Goal: Navigation & Orientation: Find specific page/section

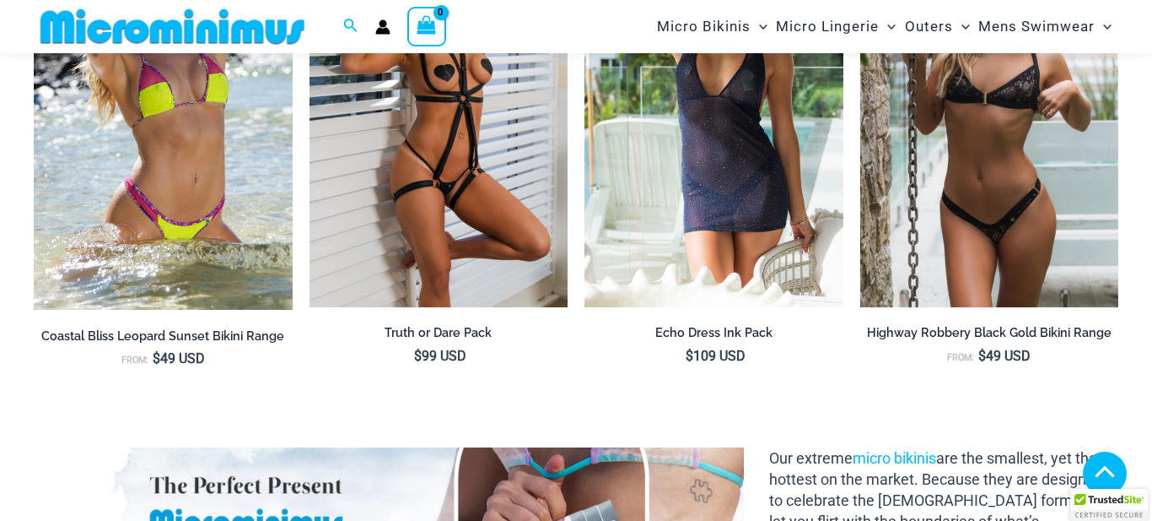
scroll to position [1751, 0]
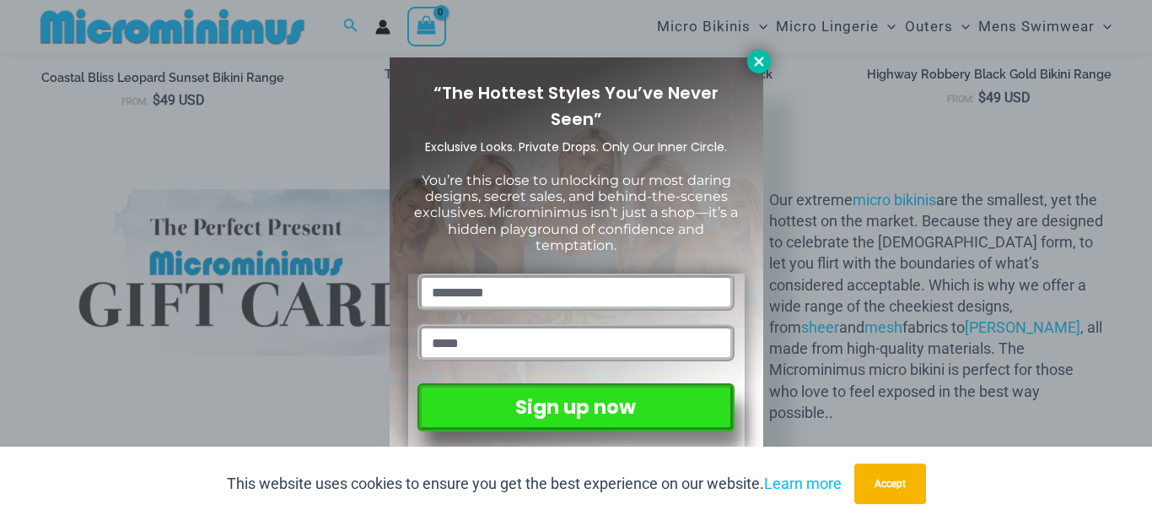
click at [758, 62] on icon at bounding box center [758, 61] width 9 height 9
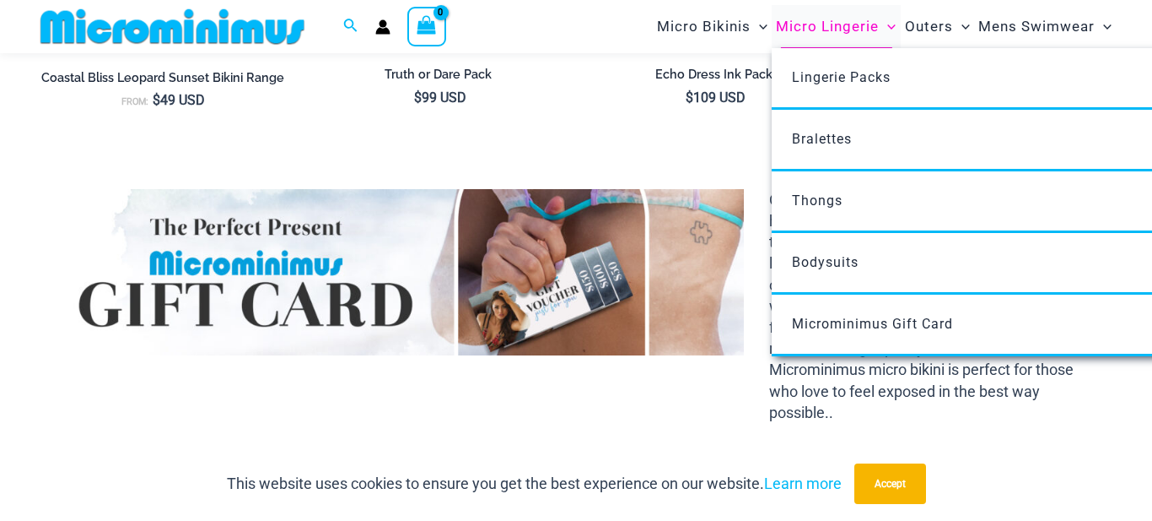
click at [812, 30] on span "Micro Lingerie" at bounding box center [827, 26] width 103 height 43
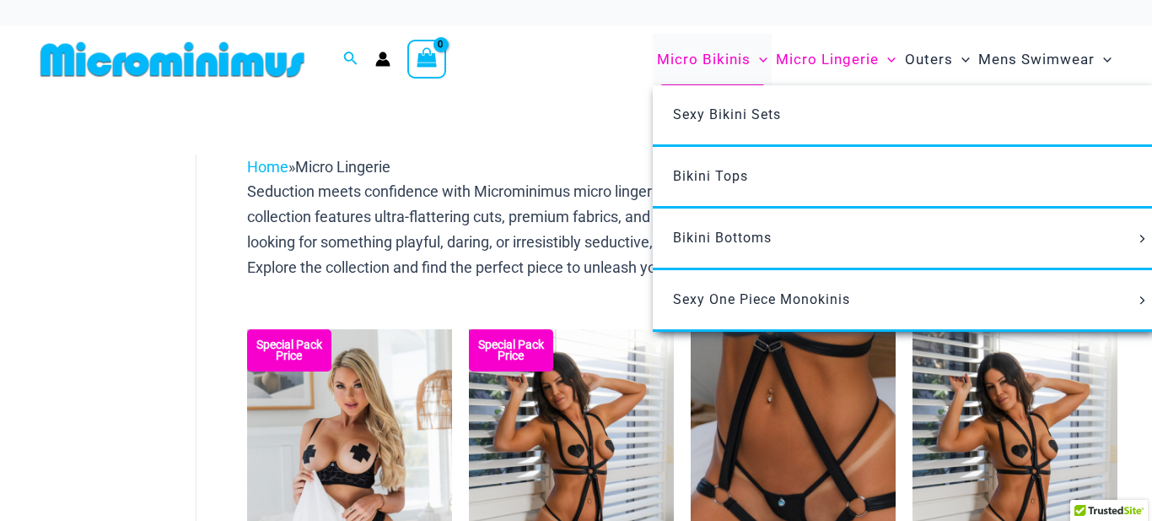
click at [728, 61] on span "Micro Bikinis" at bounding box center [704, 59] width 94 height 43
